Goal: Check status

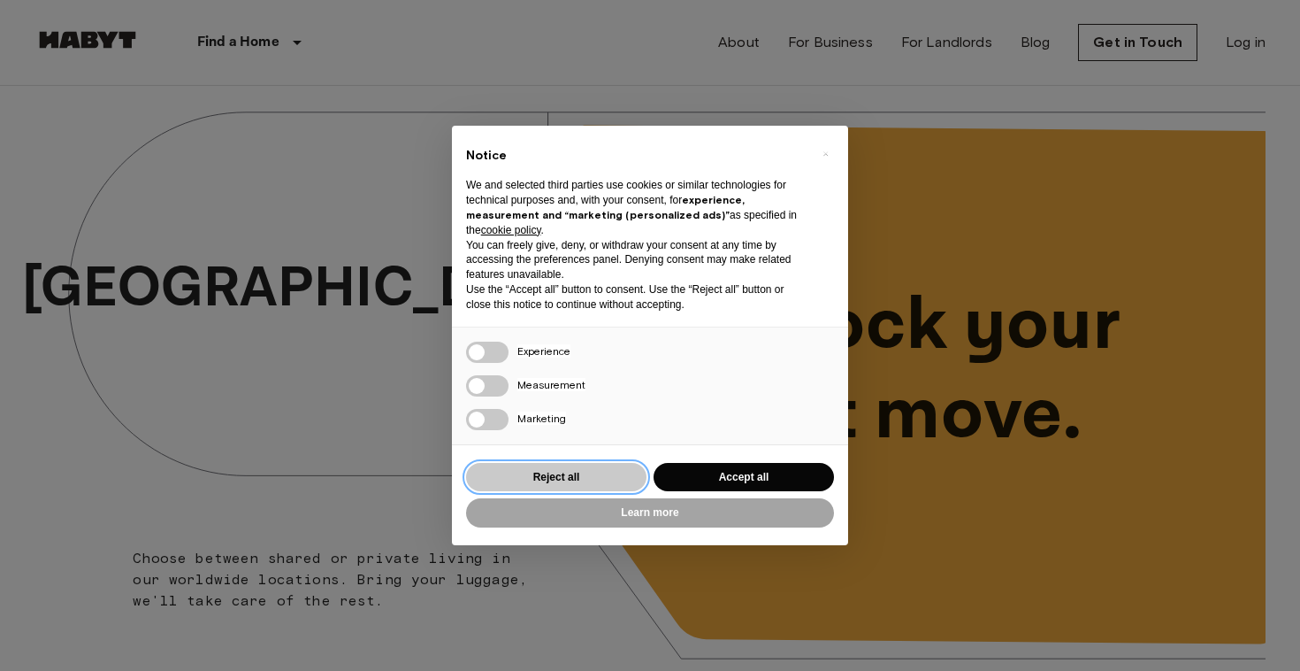
click at [573, 478] on button "Reject all" at bounding box center [556, 477] width 180 height 29
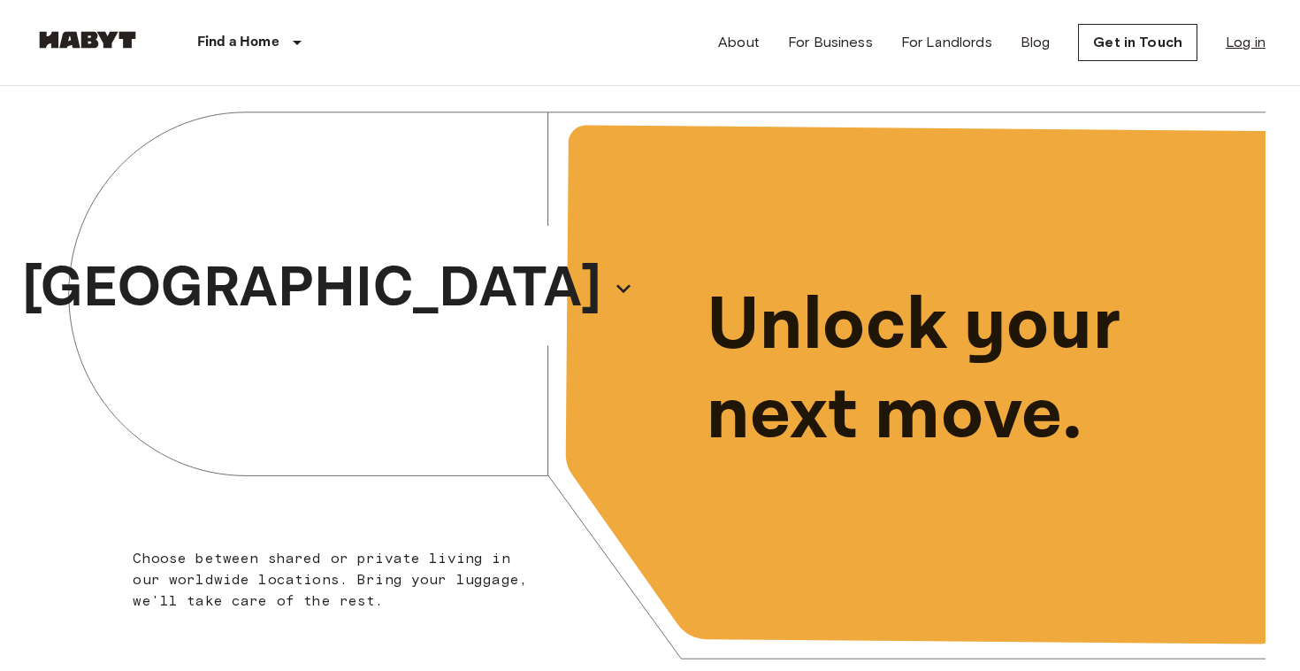
click at [1254, 33] on link "Log in" at bounding box center [1246, 42] width 40 height 21
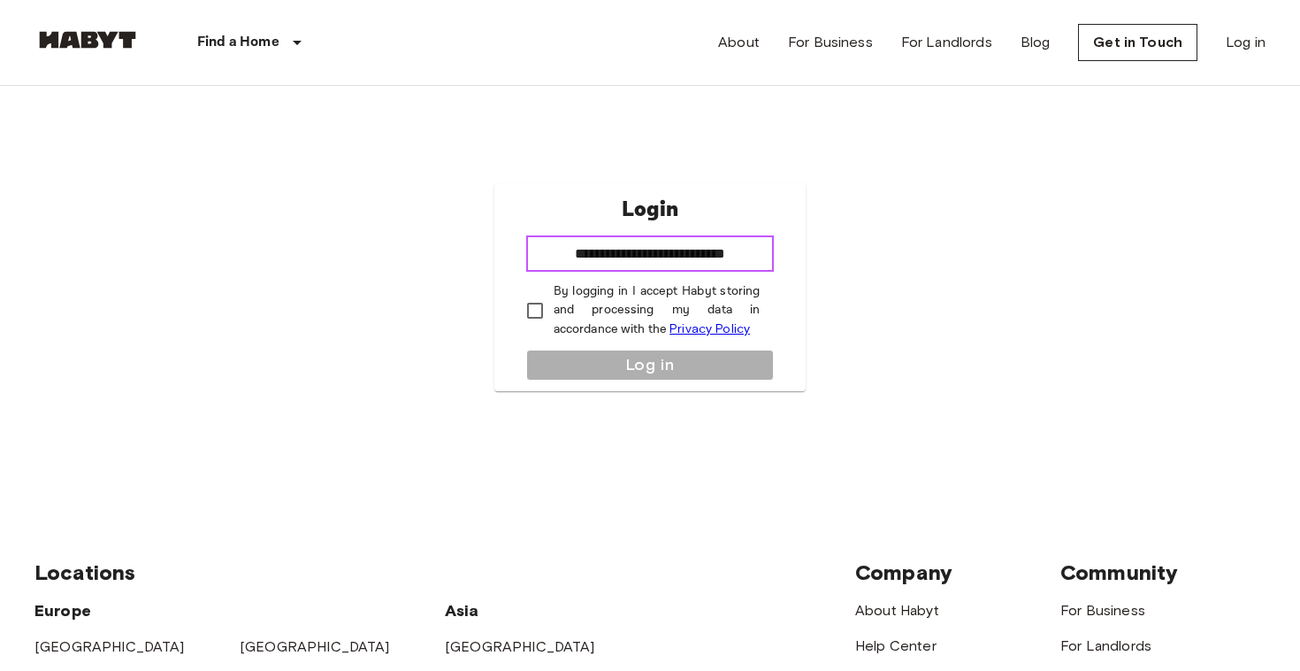
type input "**********"
click at [595, 320] on p "By logging in I accept Habyt storing and processing my data in accordance with …" at bounding box center [657, 310] width 207 height 57
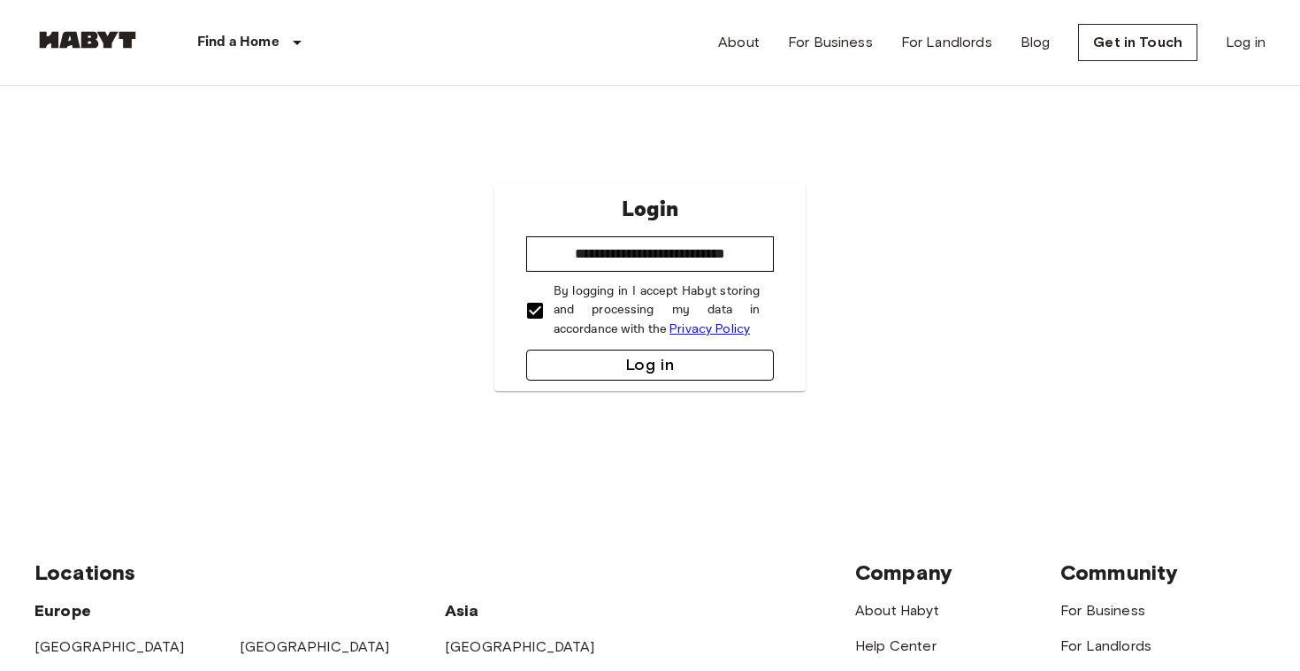
click at [598, 367] on button "Log in" at bounding box center [650, 364] width 249 height 31
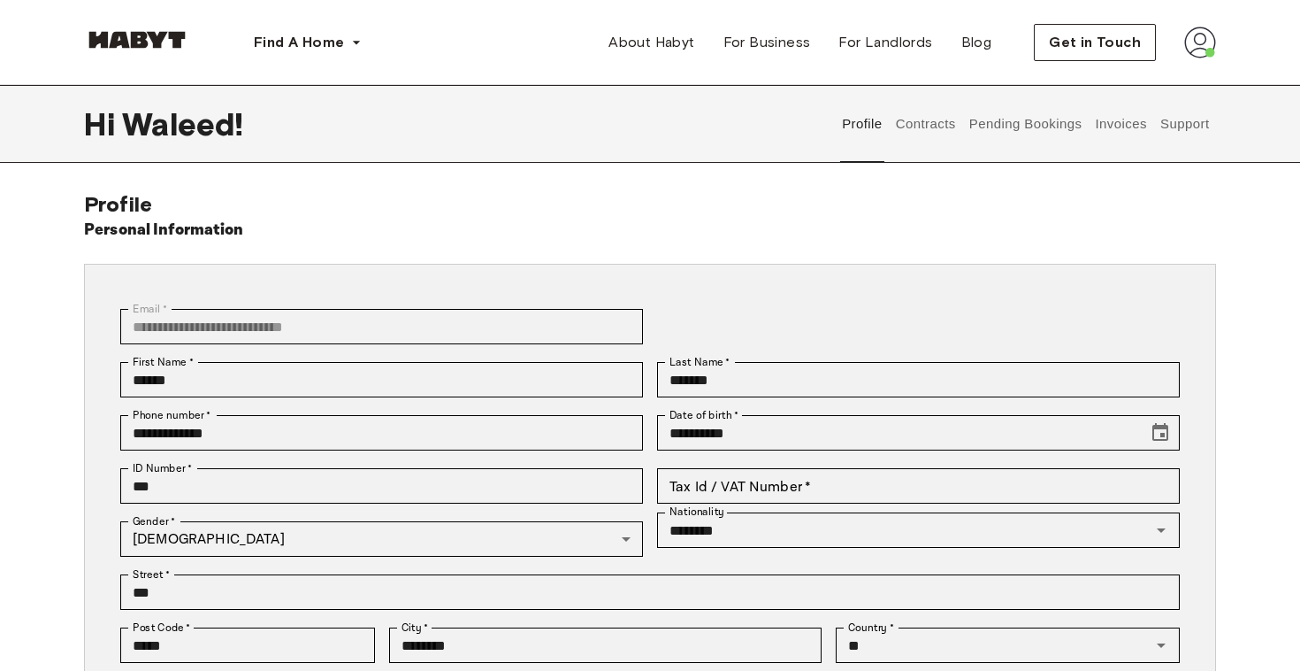
click at [1000, 118] on button "Pending Bookings" at bounding box center [1026, 124] width 118 height 78
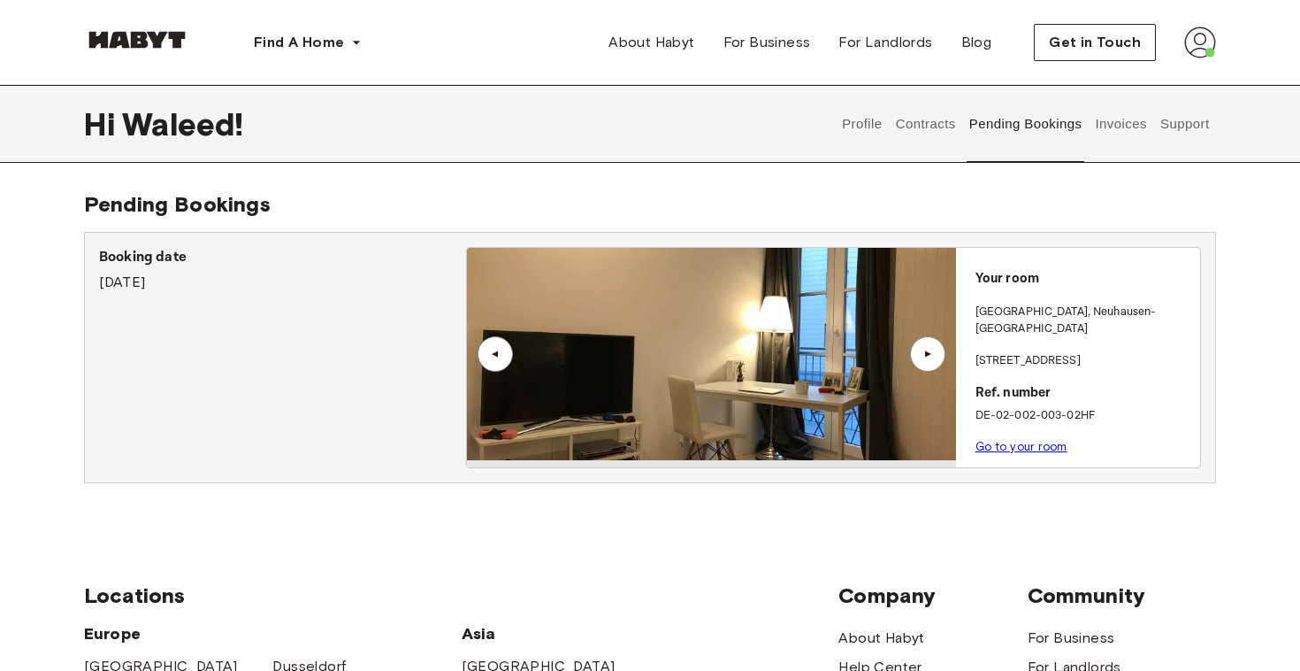
click at [1013, 440] on link "Go to your room" at bounding box center [1022, 446] width 92 height 13
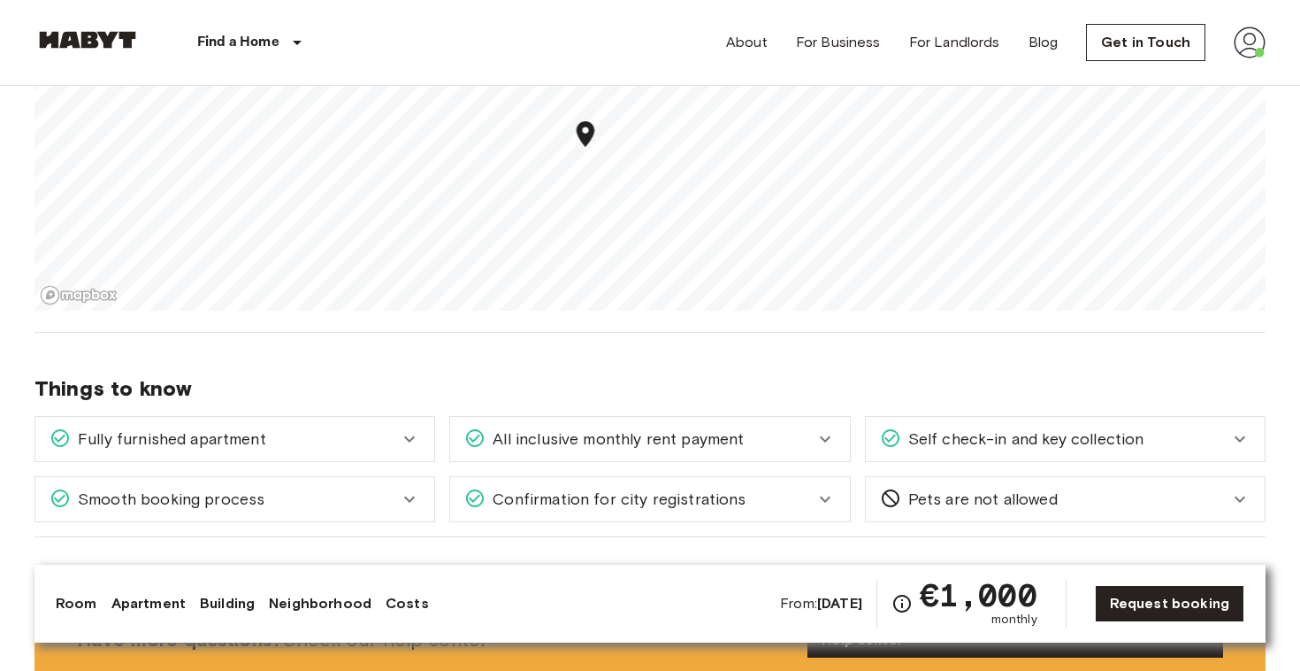
scroll to position [1218, 0]
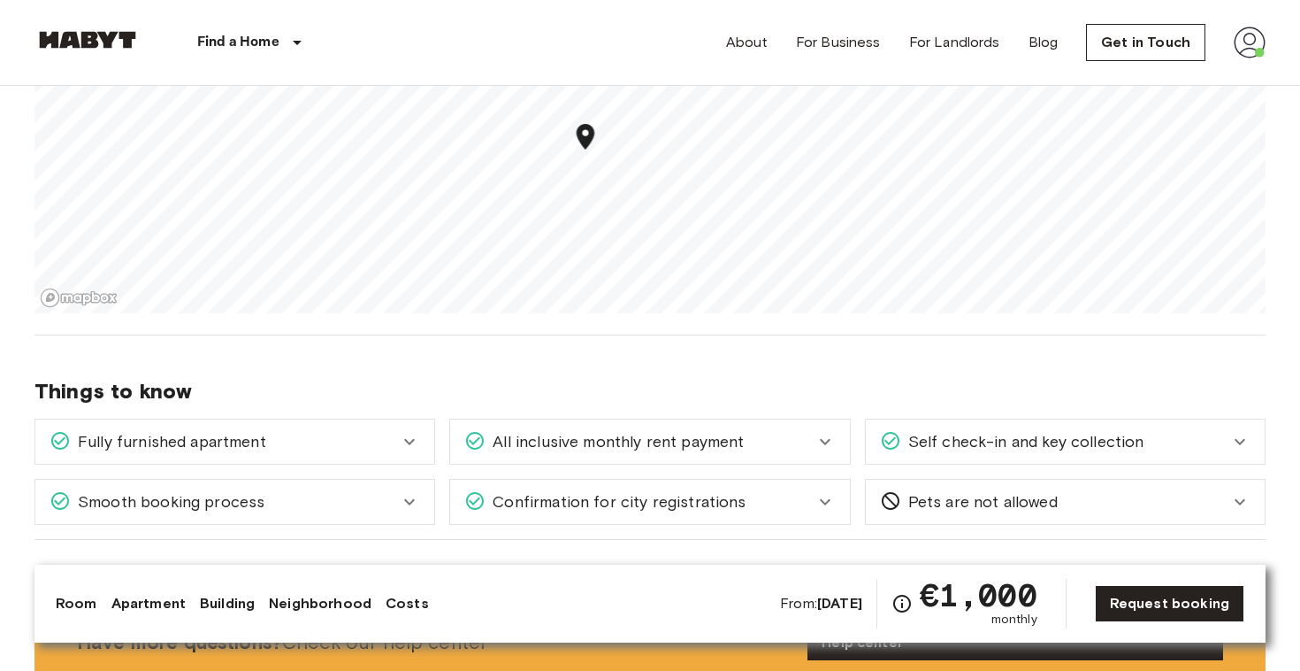
click at [426, 446] on div "Fully furnished apartment" at bounding box center [234, 441] width 399 height 44
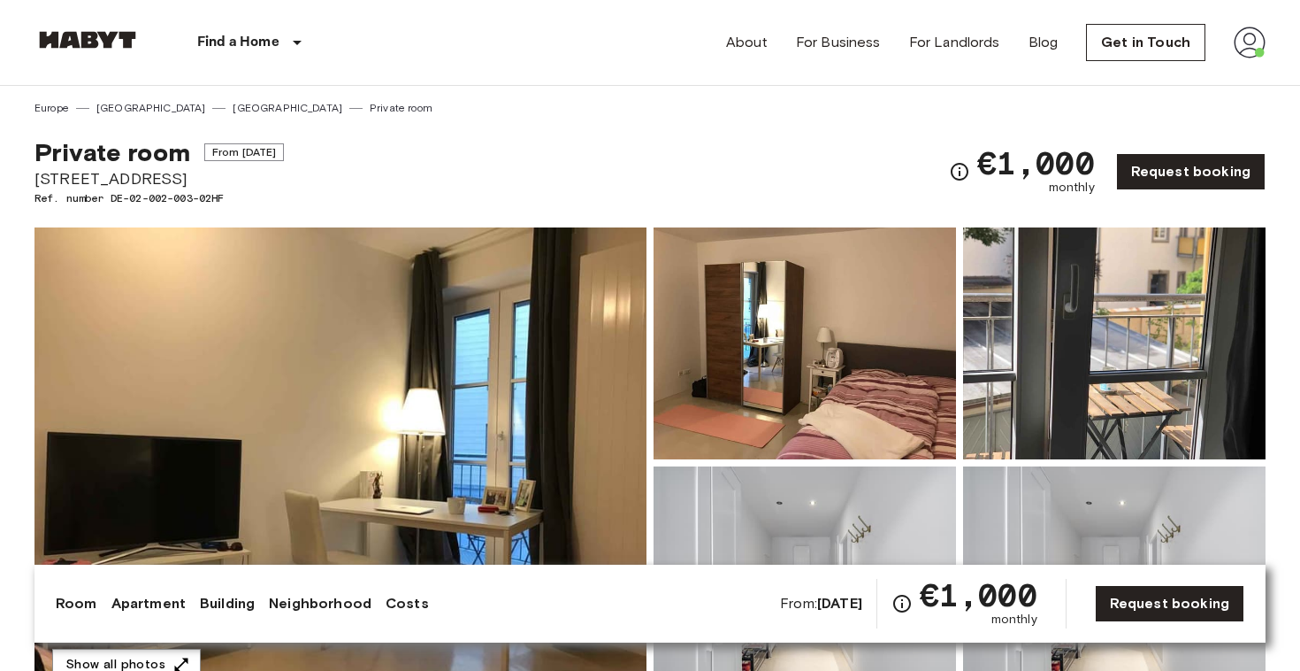
scroll to position [0, 0]
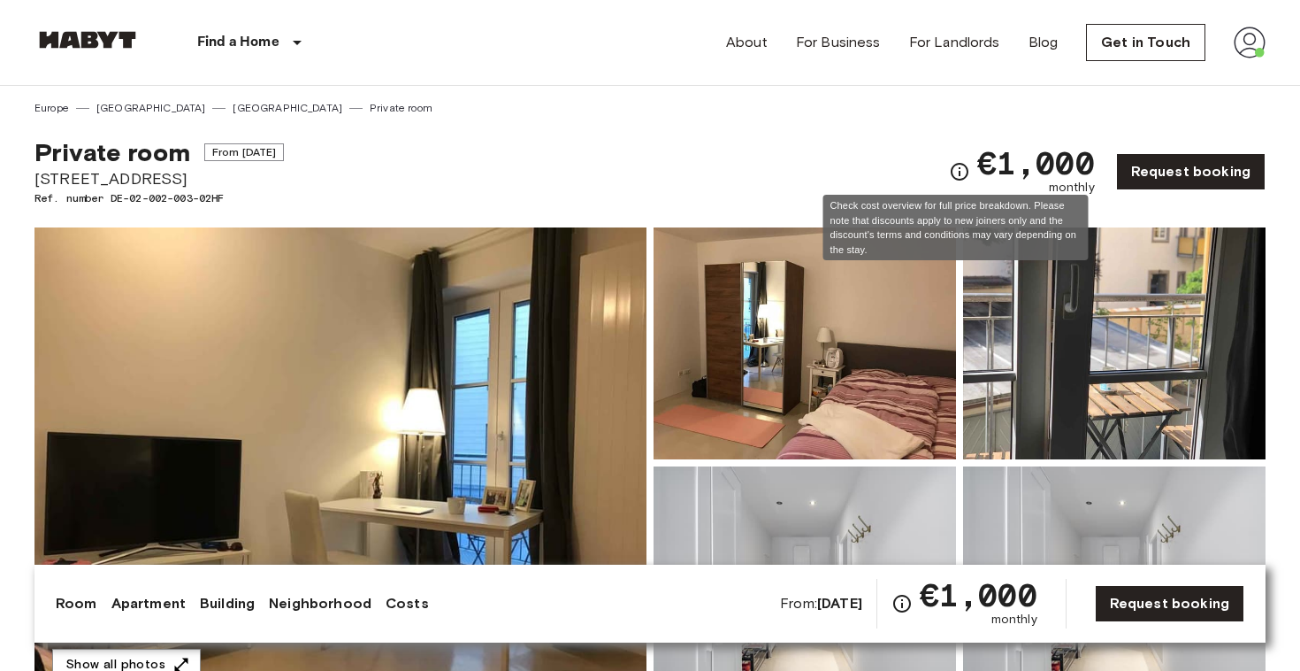
click at [963, 172] on icon "Check cost overview for full price breakdown. Please note that discounts apply …" at bounding box center [960, 172] width 18 height 18
